Goal: Task Accomplishment & Management: Use online tool/utility

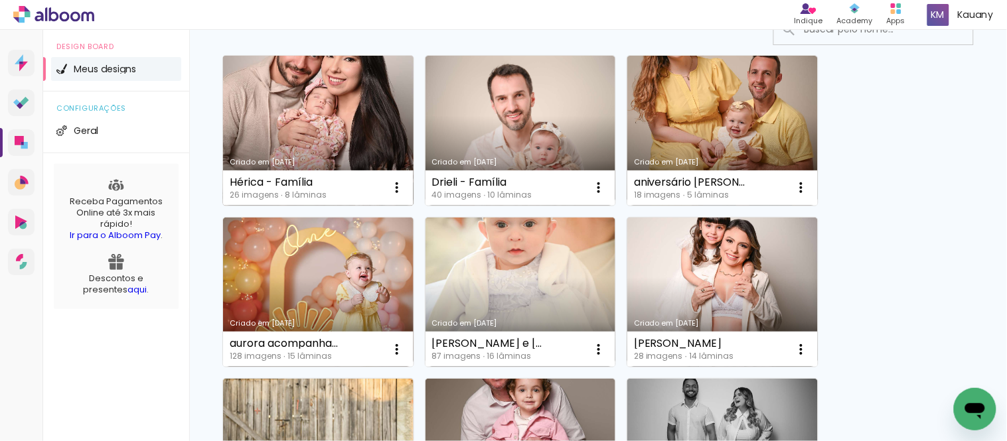
scroll to position [147, 0]
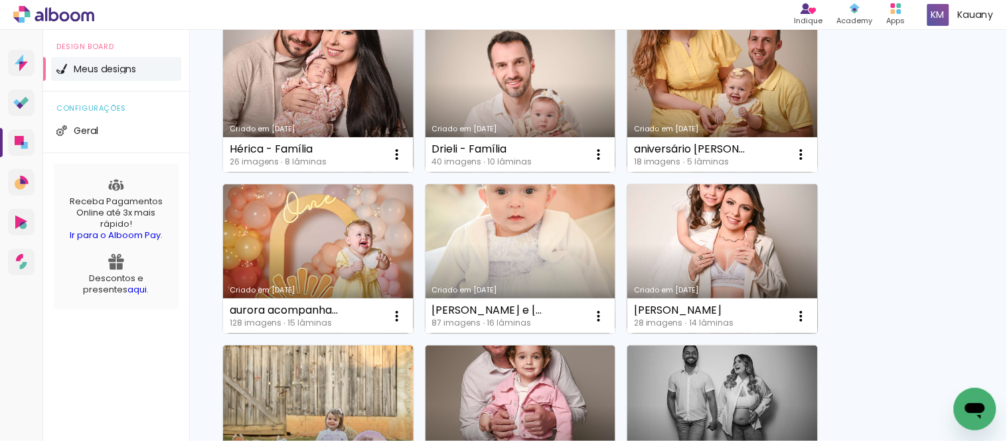
click at [684, 237] on link "Criado em [DATE]" at bounding box center [722, 260] width 190 height 150
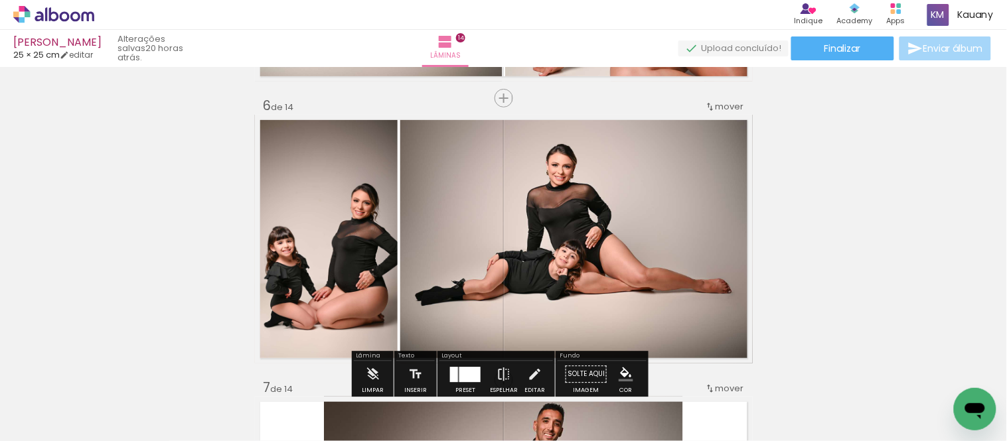
scroll to position [1475, 0]
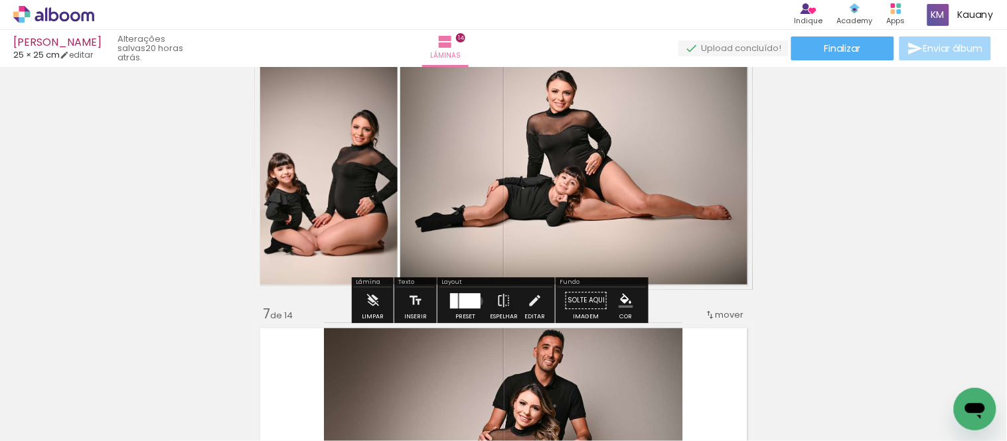
click at [475, 301] on div at bounding box center [469, 300] width 21 height 15
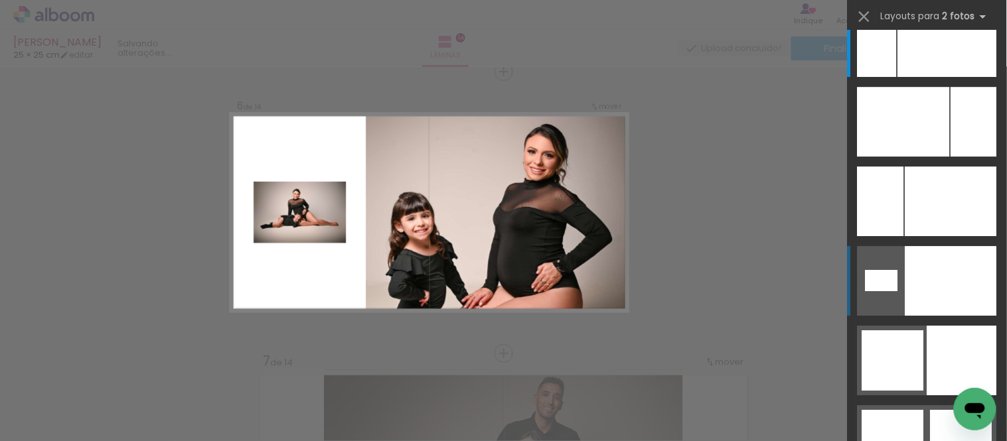
scroll to position [6196, 0]
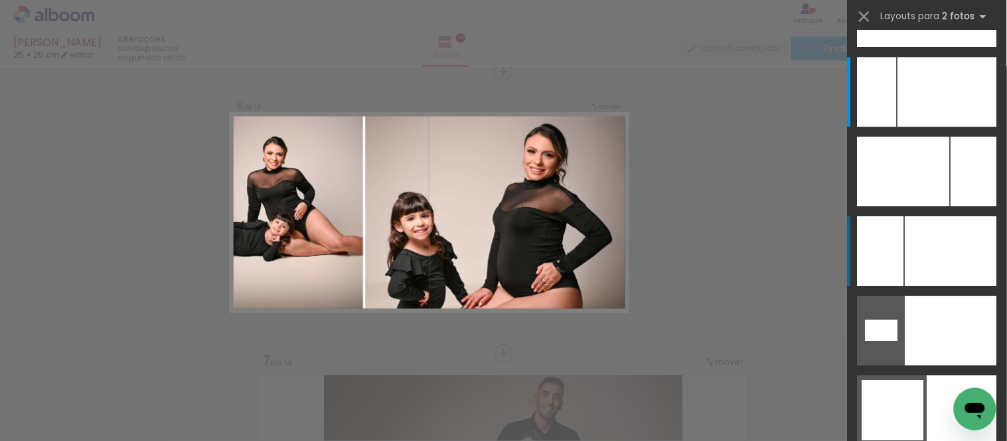
click at [921, 246] on div at bounding box center [951, 251] width 92 height 70
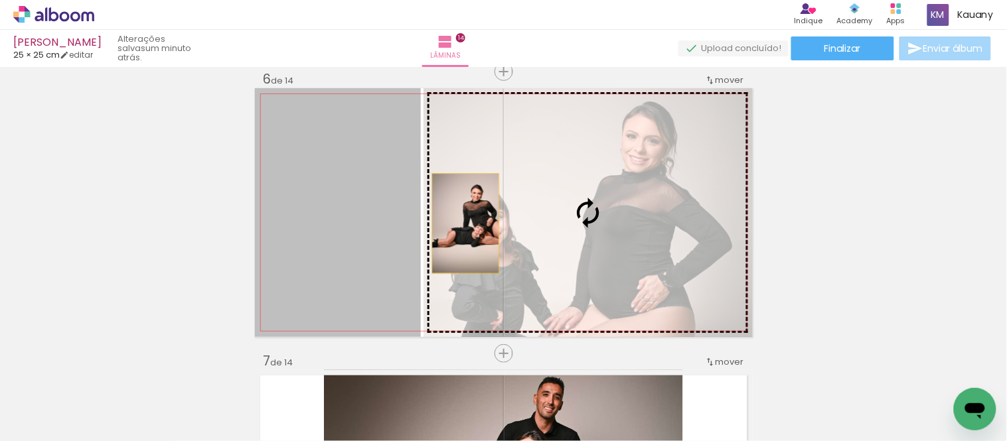
drag, startPoint x: 356, startPoint y: 222, endPoint x: 489, endPoint y: 216, distance: 132.2
click at [0, 0] on slot at bounding box center [0, 0] width 0 height 0
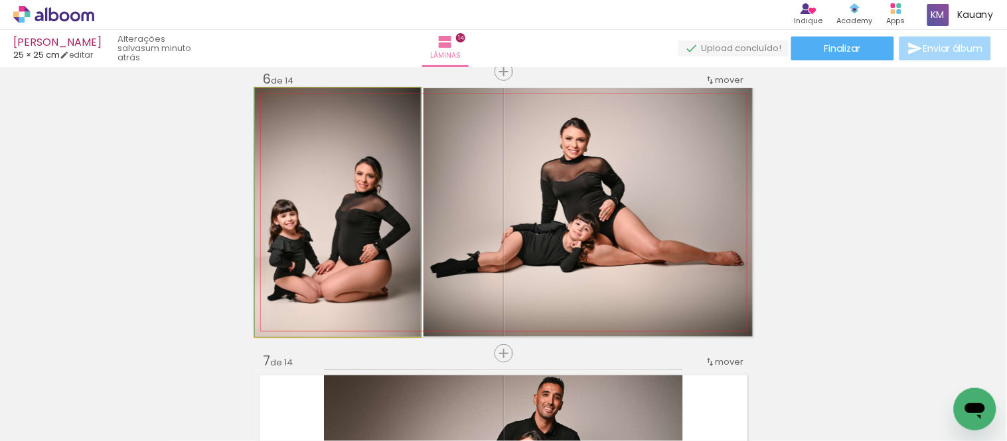
drag, startPoint x: 352, startPoint y: 248, endPoint x: 359, endPoint y: 228, distance: 20.6
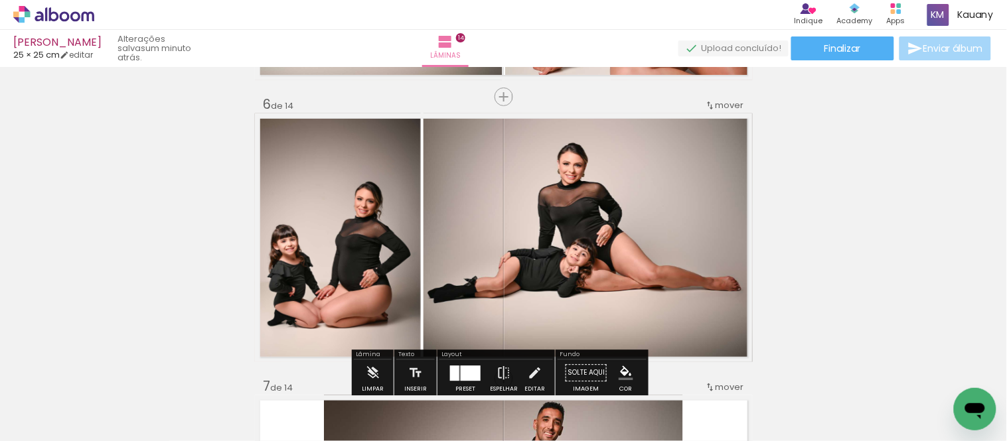
scroll to position [1428, 0]
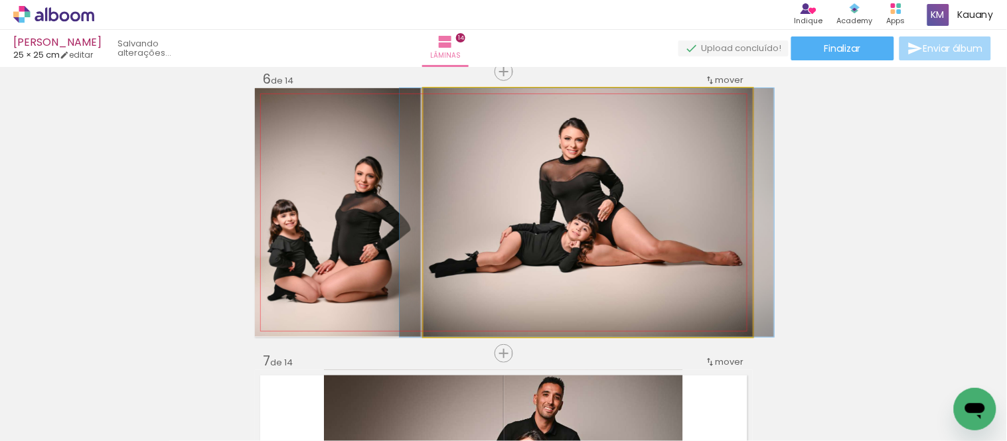
drag, startPoint x: 664, startPoint y: 234, endPoint x: 665, endPoint y: 256, distance: 21.3
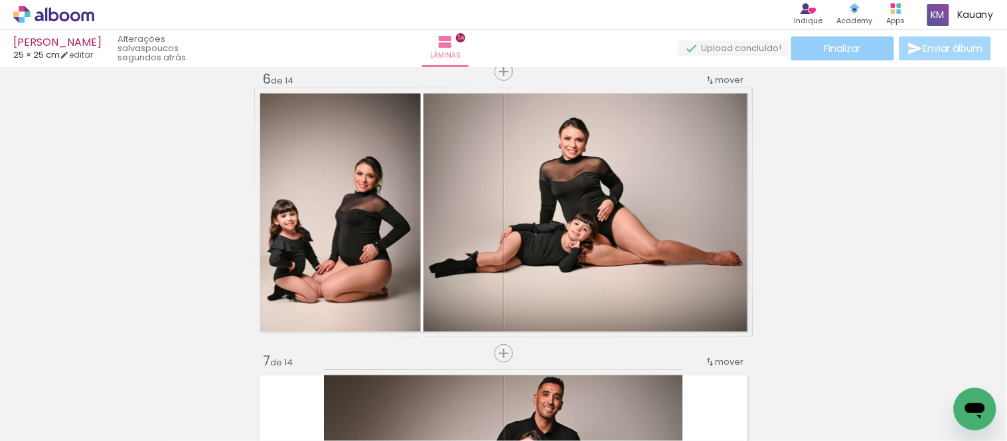
click at [852, 44] on span "Finalizar" at bounding box center [842, 48] width 37 height 9
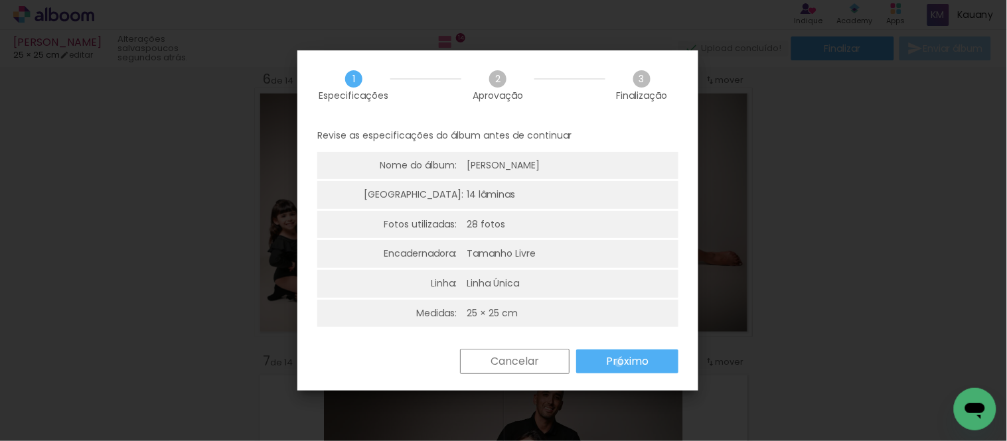
click at [0, 0] on slot "Próximo" at bounding box center [0, 0] width 0 height 0
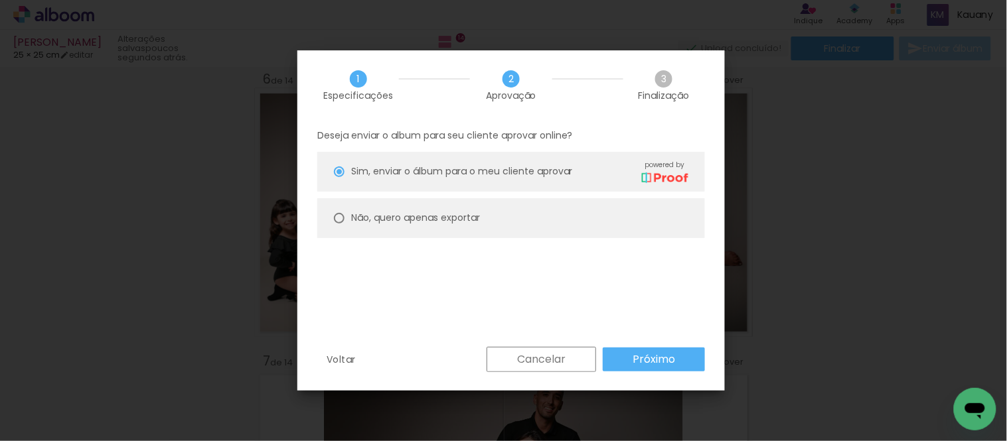
click at [340, 214] on div at bounding box center [339, 218] width 11 height 11
type paper-radio-button "on"
click at [0, 0] on slot "Próximo" at bounding box center [0, 0] width 0 height 0
type input "Alta, 300 DPI"
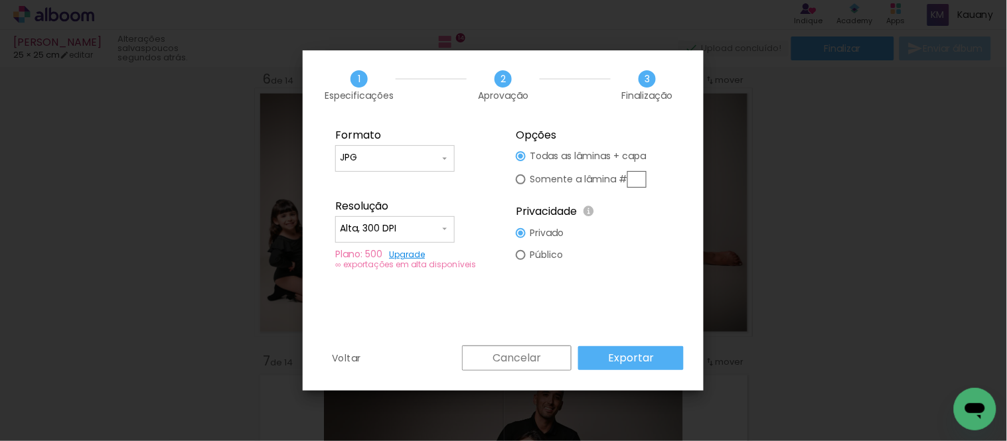
click at [635, 177] on input "text" at bounding box center [636, 179] width 19 height 17
type paper-radio-button "on"
type input "6"
click at [0, 0] on slot "Exportar" at bounding box center [0, 0] width 0 height 0
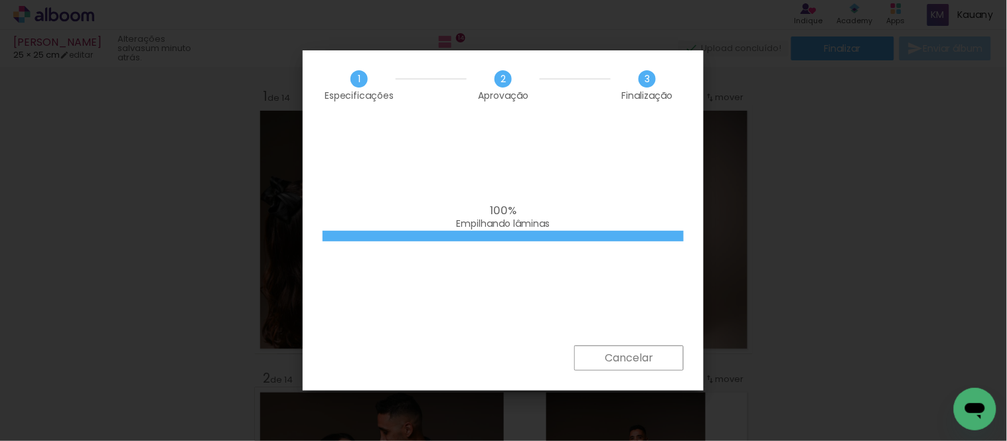
scroll to position [6196, 0]
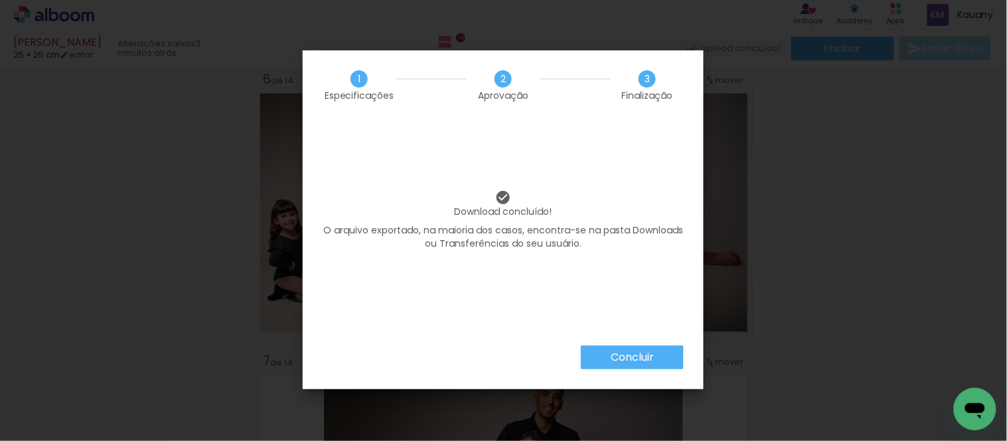
click at [0, 0] on slot "Concluir" at bounding box center [0, 0] width 0 height 0
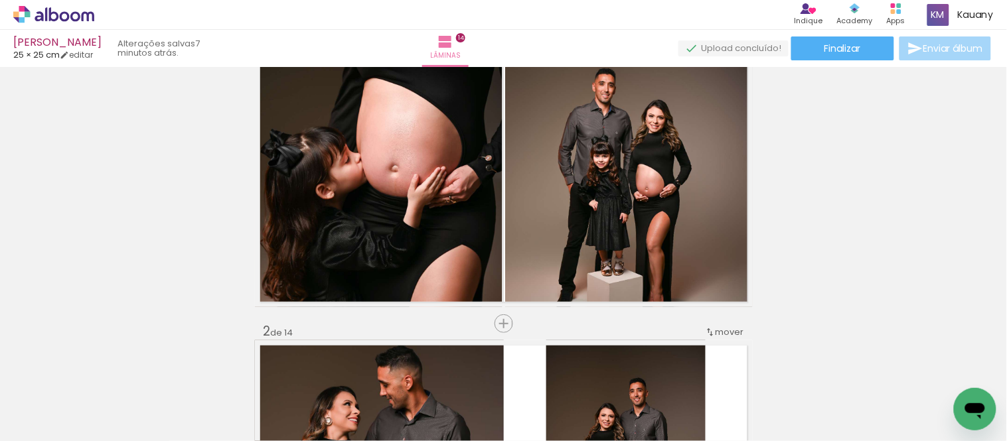
scroll to position [74, 0]
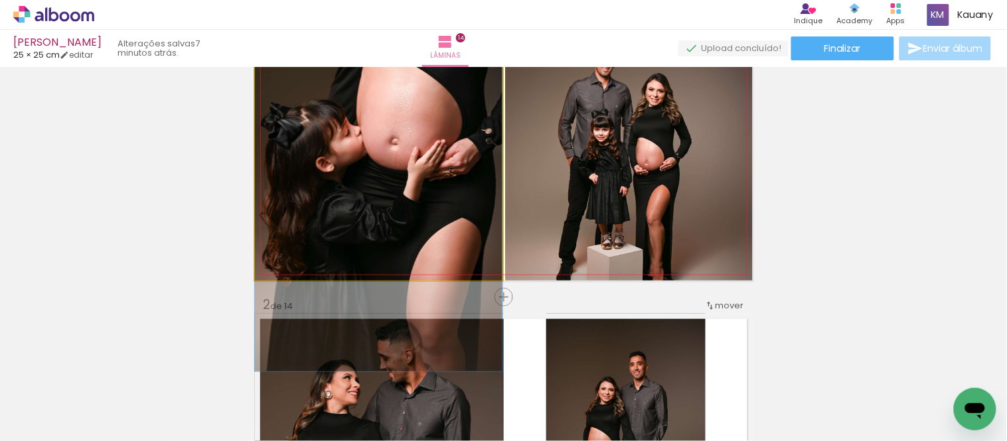
drag, startPoint x: 416, startPoint y: 183, endPoint x: 383, endPoint y: 182, distance: 33.2
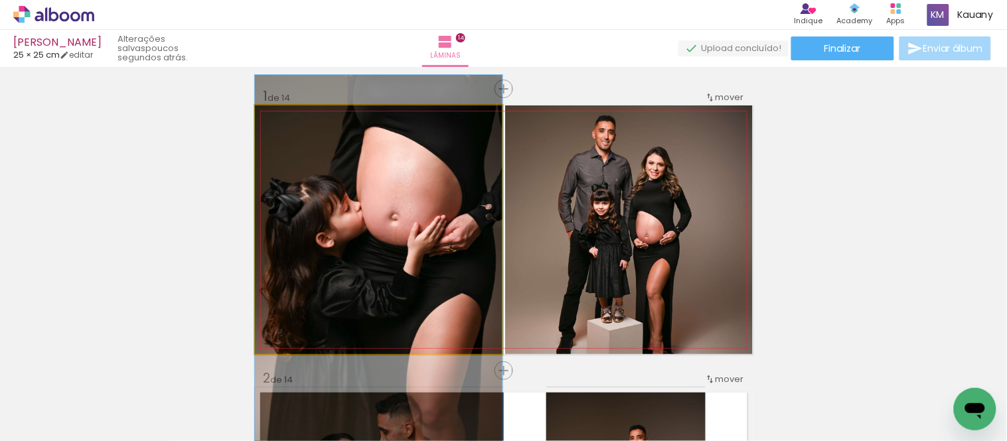
drag, startPoint x: 433, startPoint y: 270, endPoint x: 421, endPoint y: 272, distance: 12.1
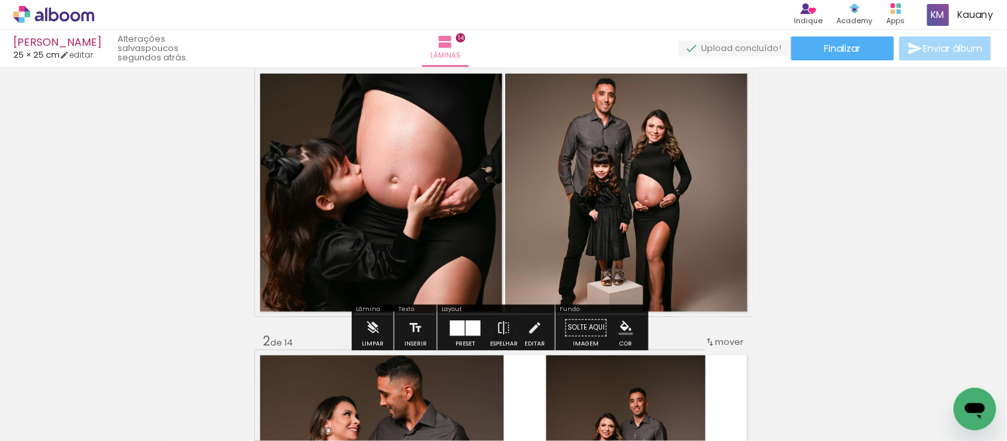
scroll to position [74, 0]
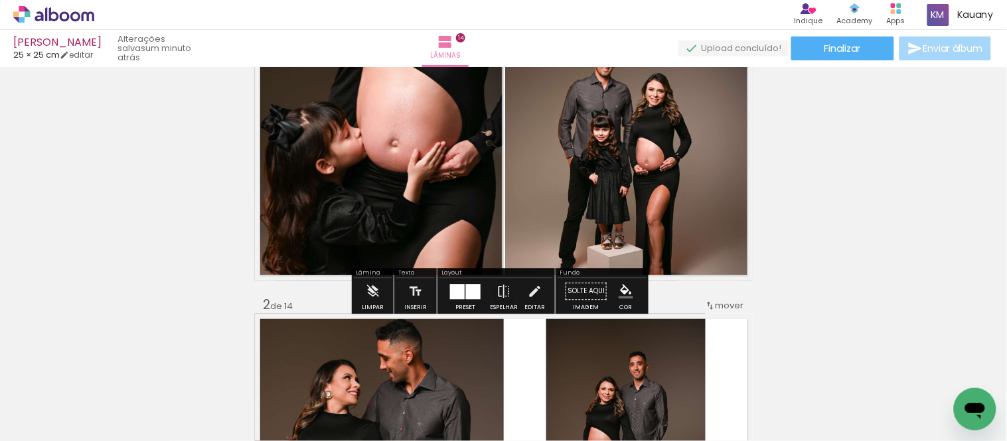
click at [475, 287] on div at bounding box center [473, 291] width 15 height 15
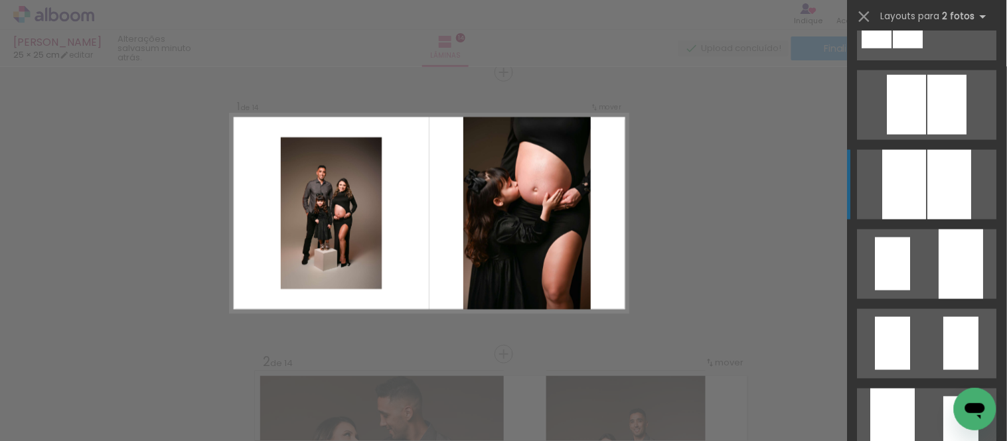
scroll to position [442, 0]
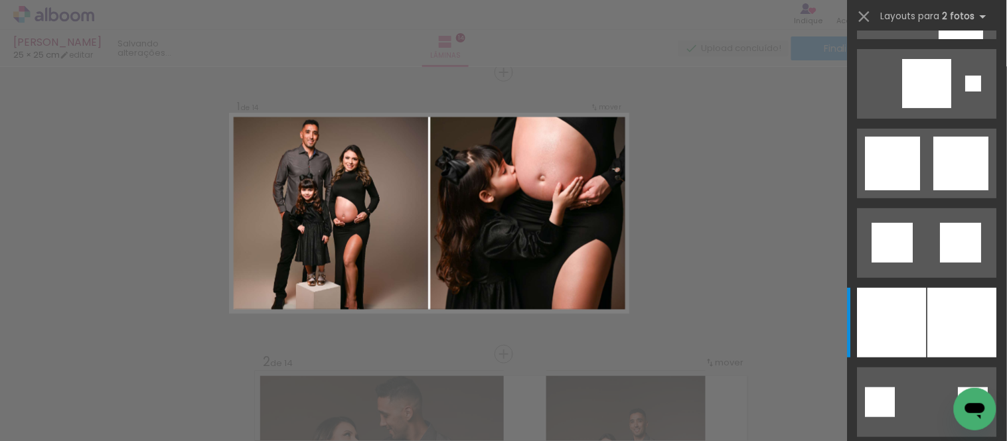
scroll to position [1401, 0]
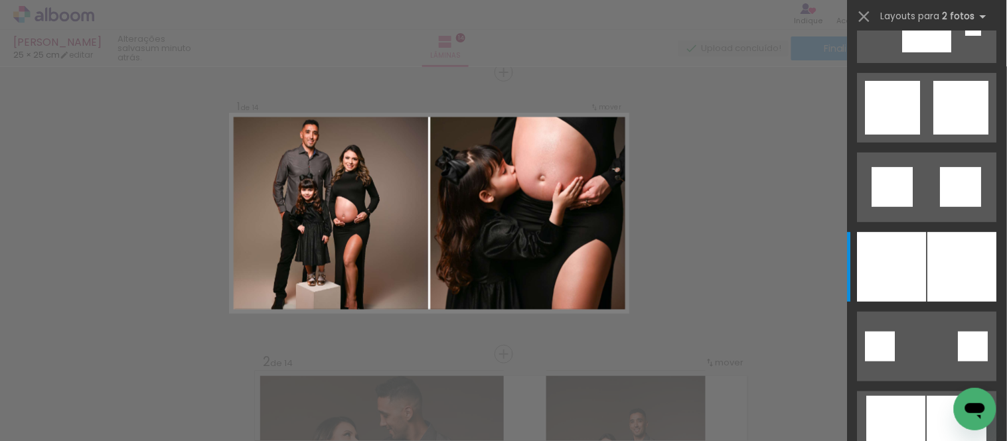
click at [928, 254] on div at bounding box center [962, 267] width 69 height 70
click at [929, 262] on div at bounding box center [962, 267] width 69 height 70
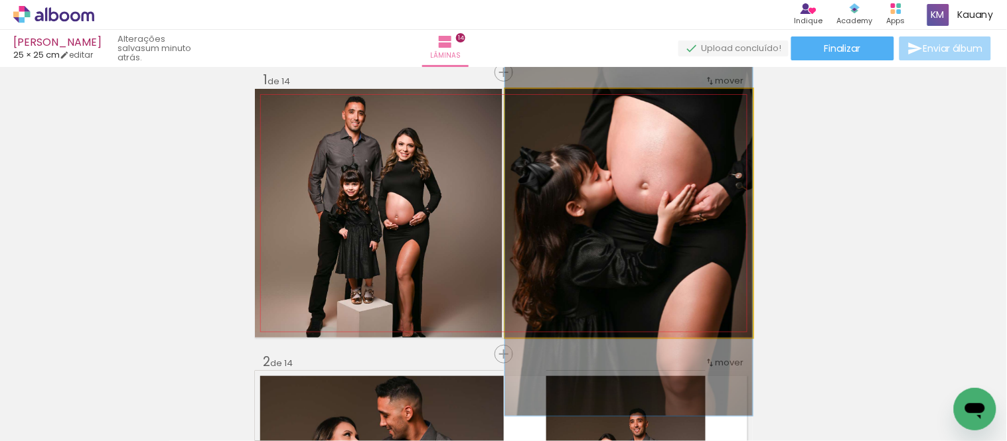
drag, startPoint x: 678, startPoint y: 210, endPoint x: 666, endPoint y: 226, distance: 20.4
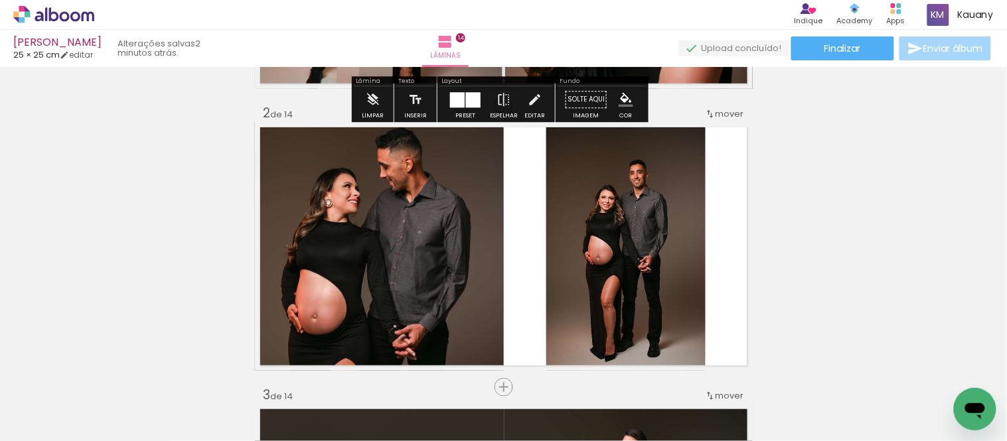
scroll to position [312, 0]
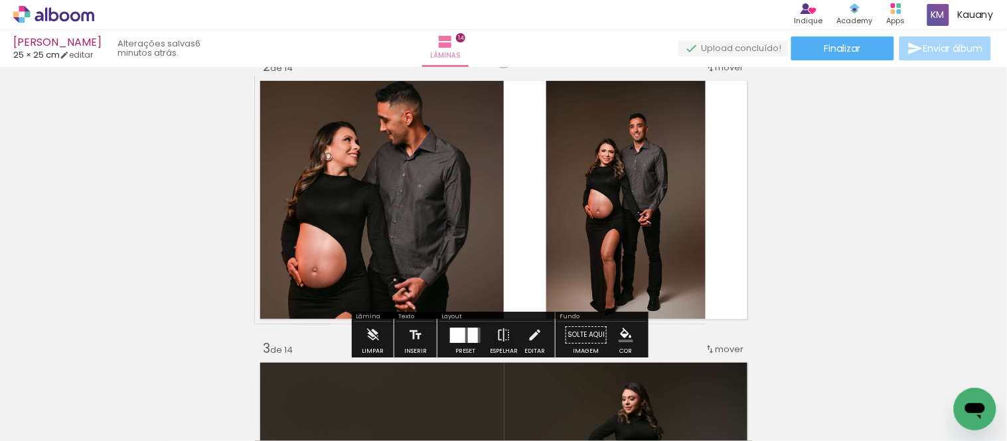
scroll to position [1401, 0]
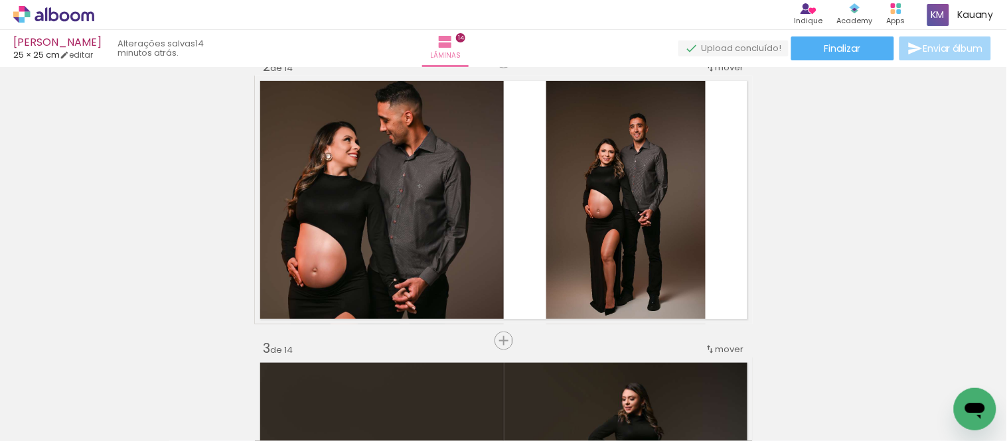
scroll to position [1401, 0]
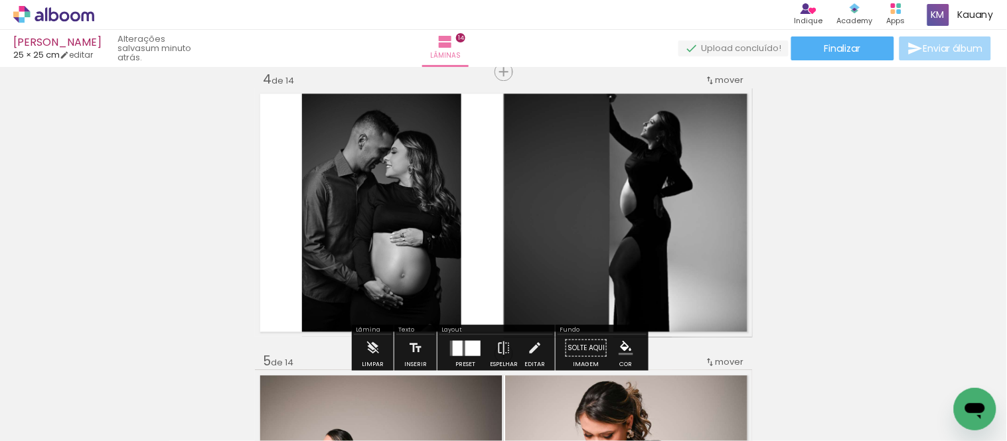
scroll to position [3319, 0]
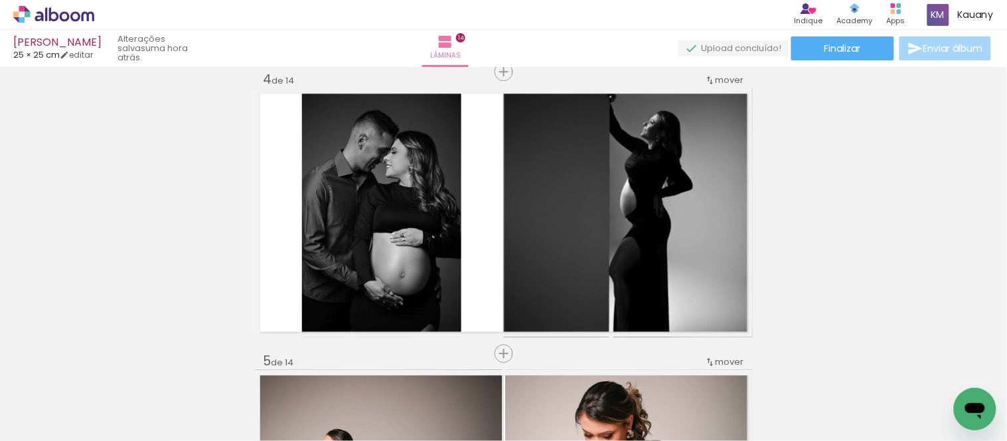
scroll to position [3319, 0]
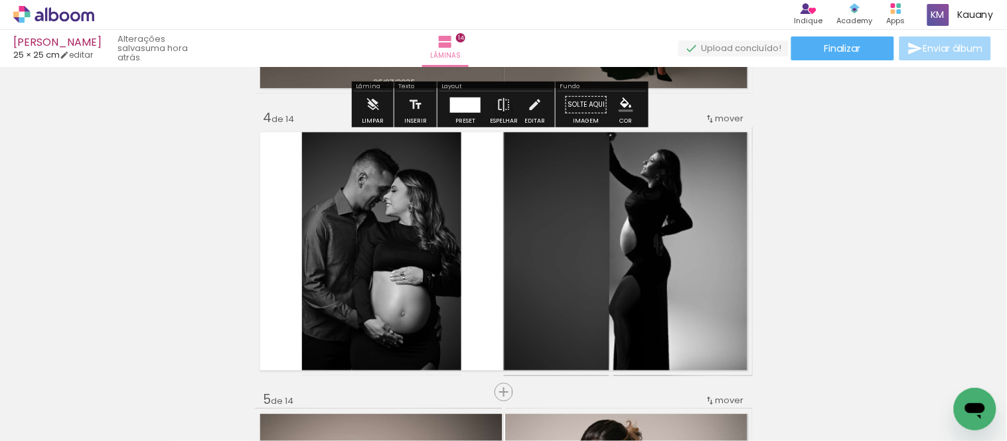
scroll to position [885, 0]
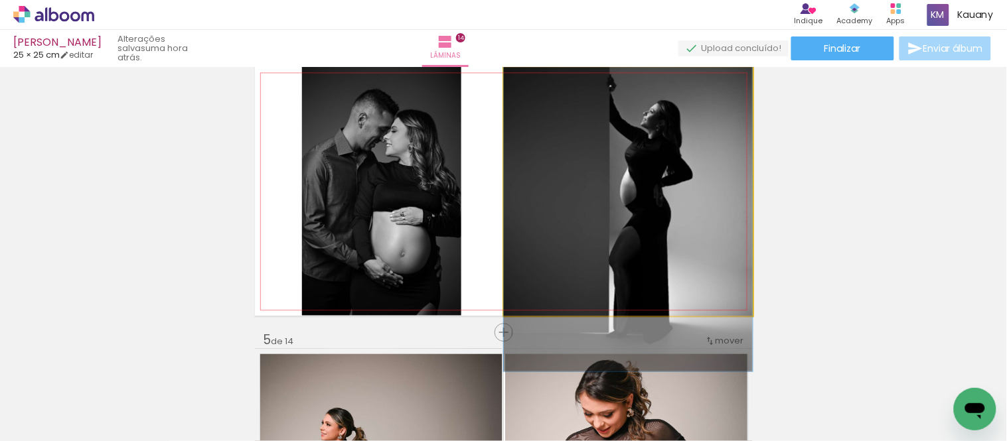
drag, startPoint x: 709, startPoint y: 243, endPoint x: 666, endPoint y: 254, distance: 43.8
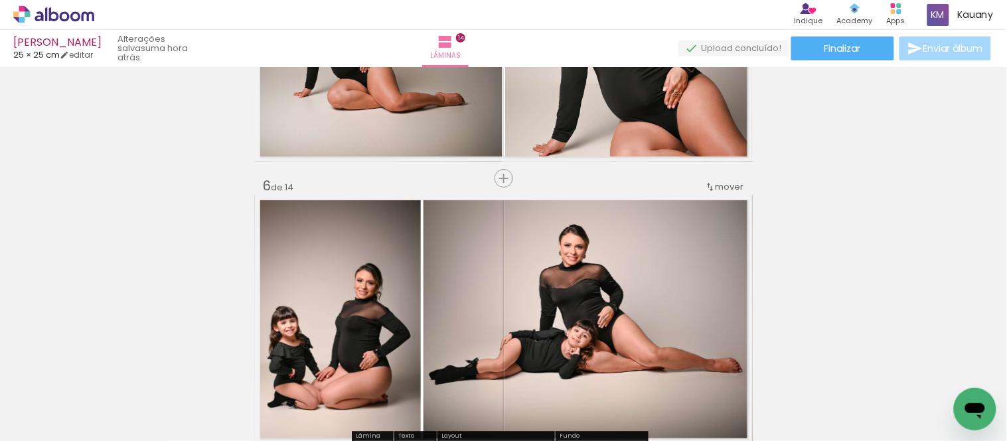
scroll to position [1180, 0]
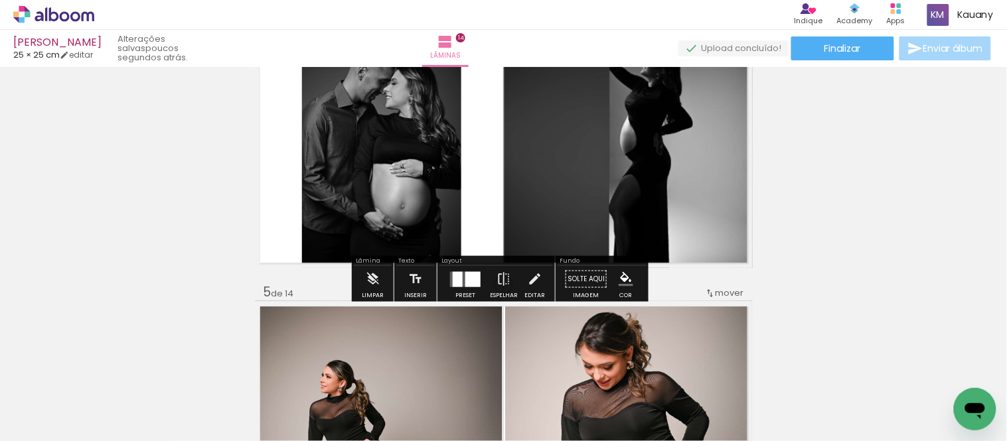
scroll to position [958, 0]
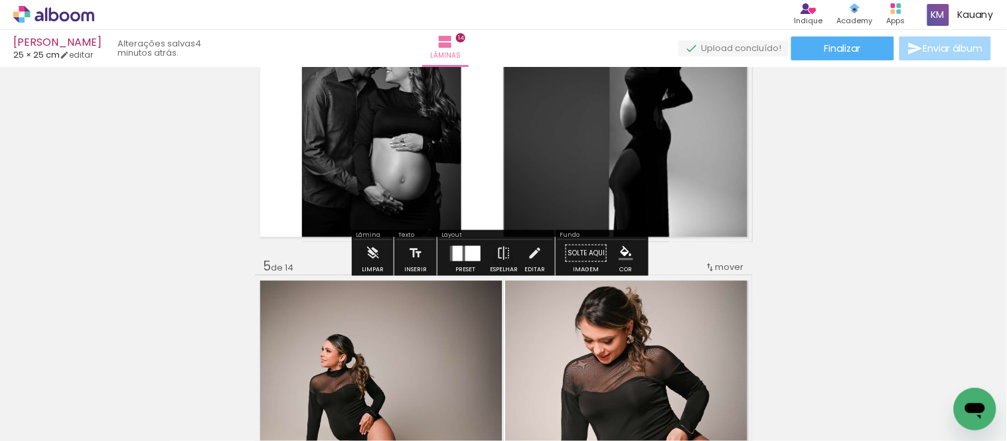
scroll to position [3319, 0]
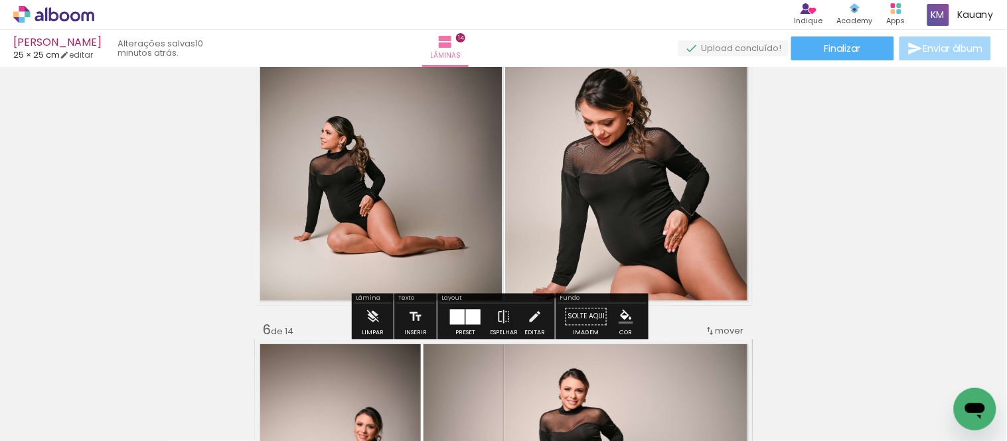
scroll to position [1253, 0]
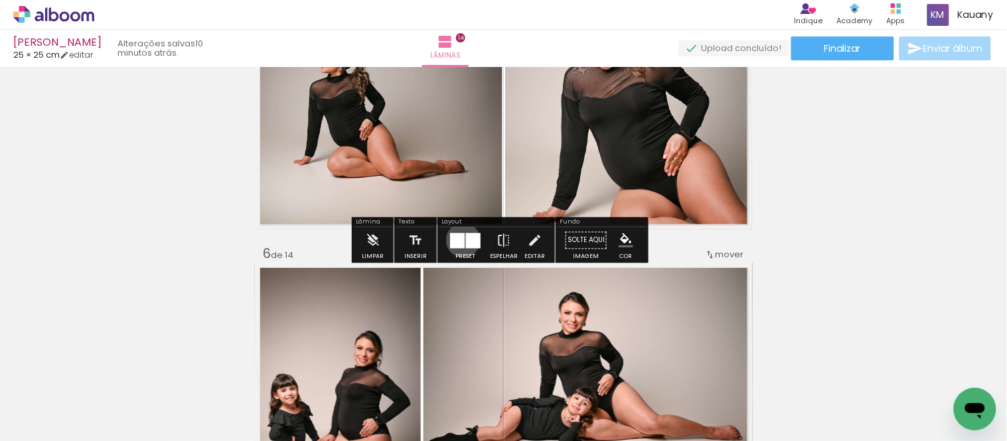
click at [460, 240] on div at bounding box center [457, 240] width 15 height 15
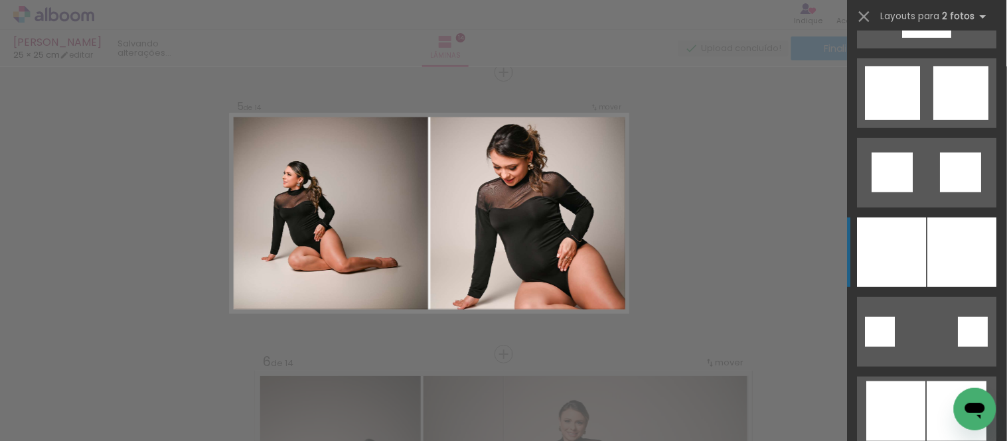
scroll to position [1475, 0]
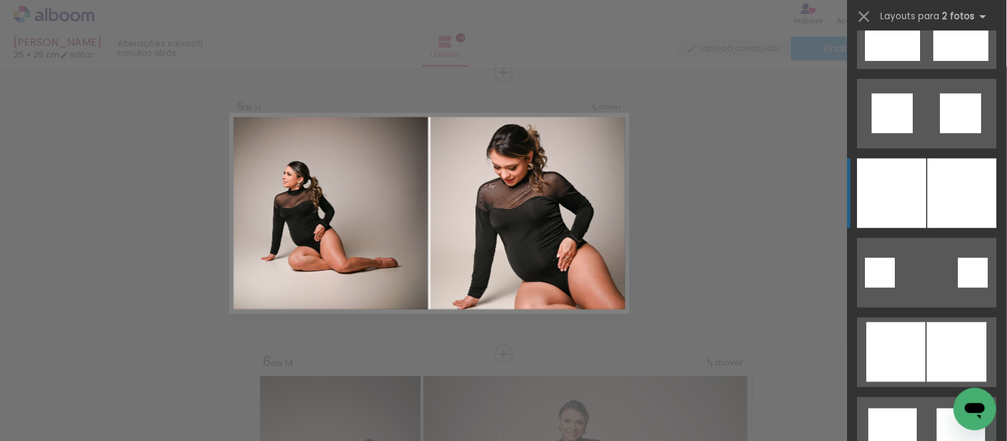
click at [928, 184] on div at bounding box center [962, 194] width 69 height 70
click at [943, 194] on div at bounding box center [962, 194] width 69 height 70
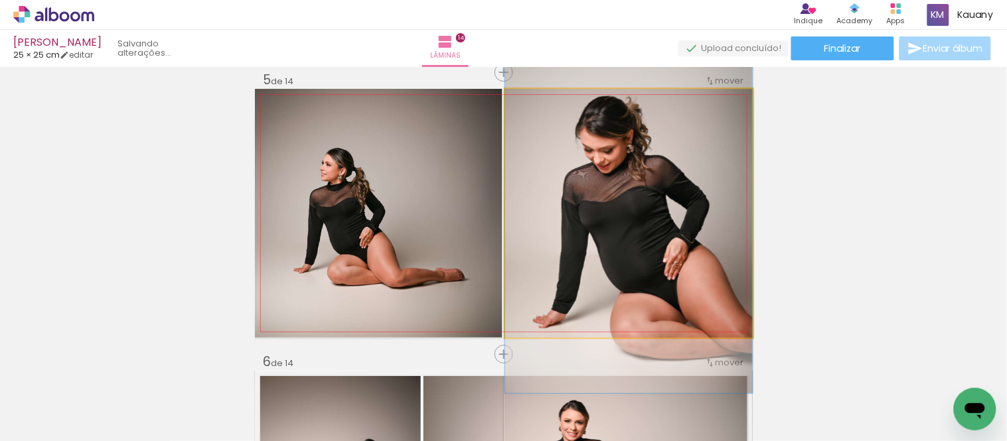
drag, startPoint x: 631, startPoint y: 214, endPoint x: 627, endPoint y: 208, distance: 7.2
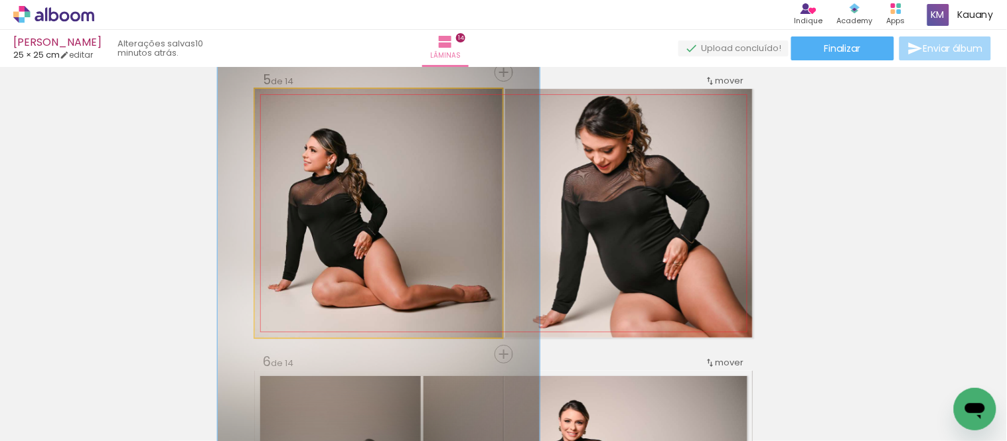
drag, startPoint x: 286, startPoint y: 104, endPoint x: 300, endPoint y: 104, distance: 13.9
type paper-slider "130"
click at [300, 104] on div at bounding box center [299, 102] width 21 height 21
